Goal: Find specific page/section: Find specific page/section

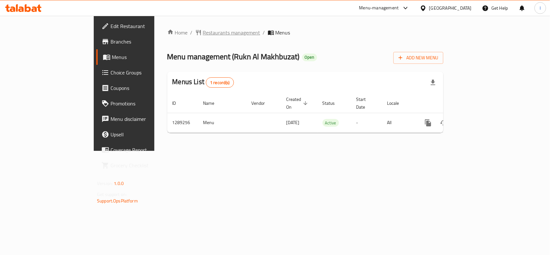
click at [203, 31] on span "Restaurants management" at bounding box center [231, 33] width 57 height 8
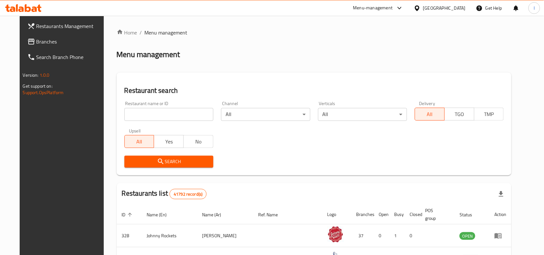
click at [36, 42] on span "Branches" at bounding box center [70, 42] width 69 height 8
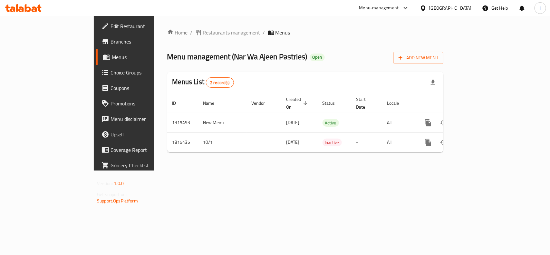
click at [201, 65] on div "Home / Restaurants management / Menus Menu management ( Nar Wa Ajeen Pastries )…" at bounding box center [305, 93] width 276 height 129
click at [203, 31] on span "Restaurants management" at bounding box center [231, 33] width 57 height 8
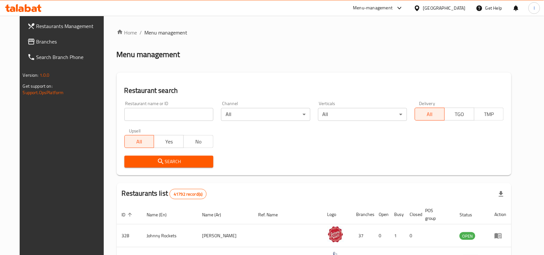
click at [143, 112] on input "search" at bounding box center [168, 114] width 89 height 13
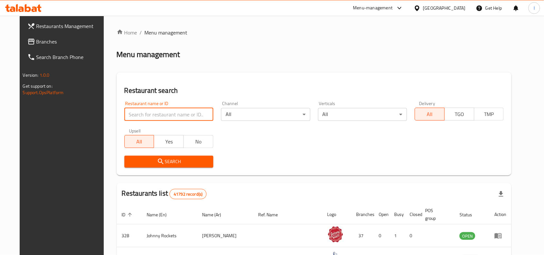
paste input "707289"
type input "707289"
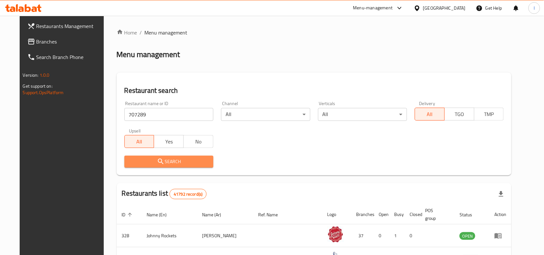
drag, startPoint x: 184, startPoint y: 162, endPoint x: 182, endPoint y: 159, distance: 3.8
click at [184, 162] on span "Search" at bounding box center [169, 162] width 79 height 8
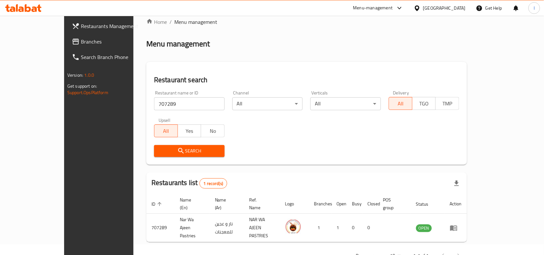
scroll to position [20, 0]
